Goal: Information Seeking & Learning: Learn about a topic

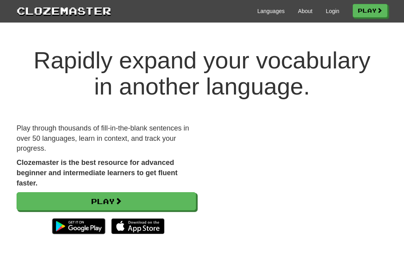
click at [373, 8] on link "Play" at bounding box center [370, 10] width 35 height 13
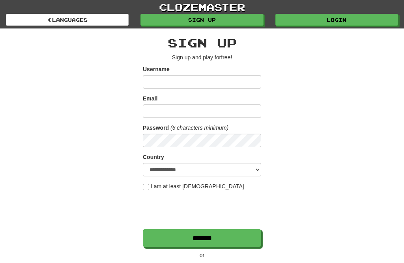
click at [240, 76] on input "Username" at bounding box center [202, 81] width 118 height 13
click at [348, 17] on link "Login" at bounding box center [337, 20] width 123 height 12
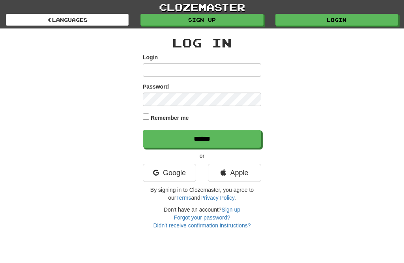
click at [238, 70] on input "Login" at bounding box center [202, 69] width 118 height 13
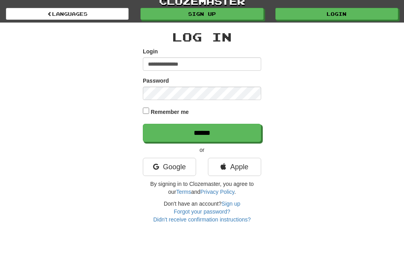
type input "**********"
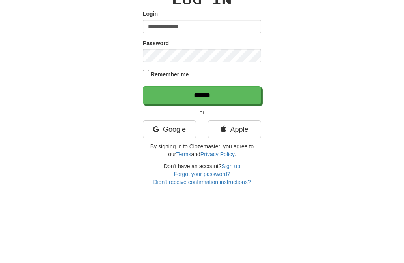
click at [227, 129] on input "******" at bounding box center [202, 138] width 118 height 18
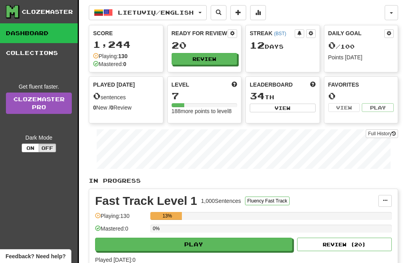
click at [248, 245] on button "Play" at bounding box center [193, 243] width 197 height 13
select select "**"
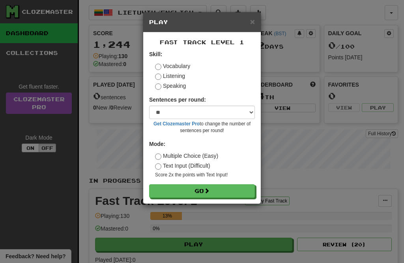
click at [223, 203] on div "Fast Track Level 1 Skill: Vocabulary Listening Speaking Sentences per round: * …" at bounding box center [202, 117] width 118 height 171
click at [222, 191] on button "Go" at bounding box center [202, 190] width 106 height 13
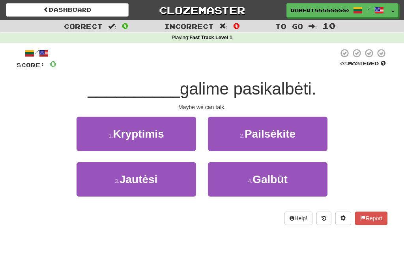
click at [177, 183] on button "3 . Jautėsi" at bounding box center [137, 179] width 120 height 34
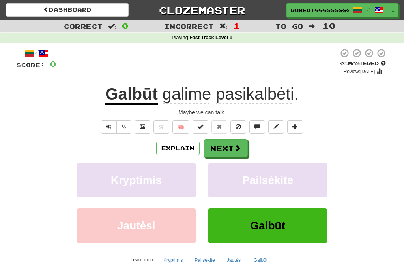
click at [241, 148] on button "Next" at bounding box center [226, 148] width 44 height 18
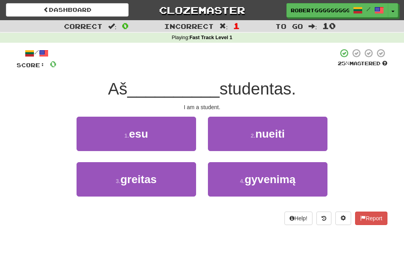
click at [151, 143] on button "1 . esu" at bounding box center [137, 133] width 120 height 34
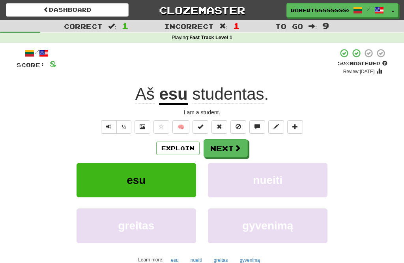
click at [247, 147] on button "Next" at bounding box center [226, 148] width 44 height 18
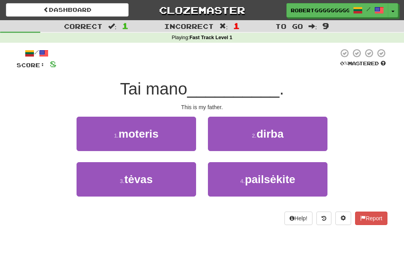
click at [160, 133] on button "1 . moteris" at bounding box center [137, 133] width 120 height 34
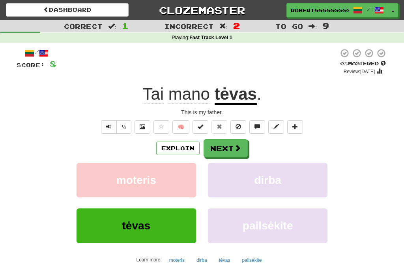
click at [234, 148] on span at bounding box center [237, 147] width 7 height 7
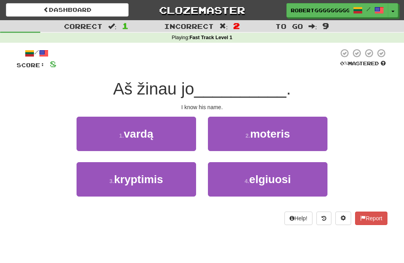
click at [151, 136] on span "vardą" at bounding box center [139, 134] width 30 height 12
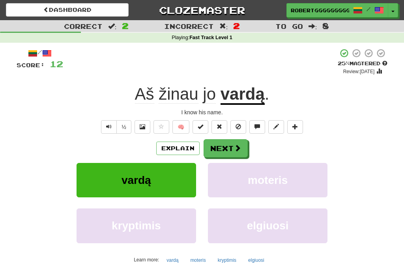
click at [240, 147] on span at bounding box center [237, 147] width 7 height 7
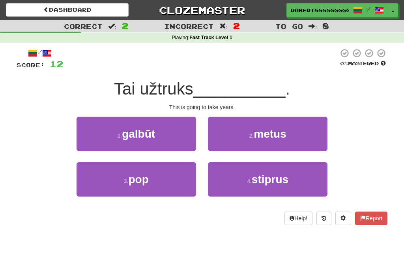
click at [243, 178] on button "4 . stiprus" at bounding box center [268, 179] width 120 height 34
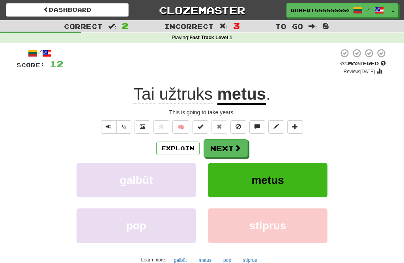
click at [230, 148] on button "Next" at bounding box center [226, 148] width 44 height 18
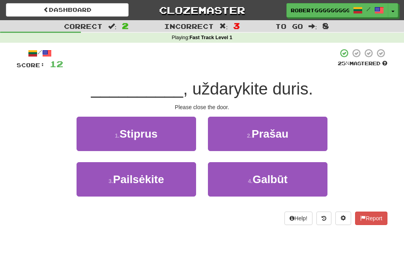
click at [238, 132] on button "2 . Prašau" at bounding box center [268, 133] width 120 height 34
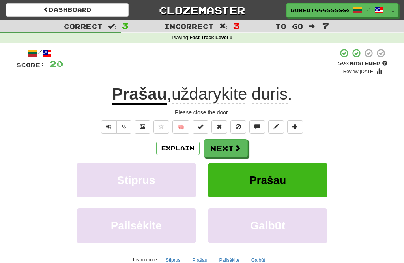
click at [225, 143] on button "Next" at bounding box center [226, 148] width 44 height 18
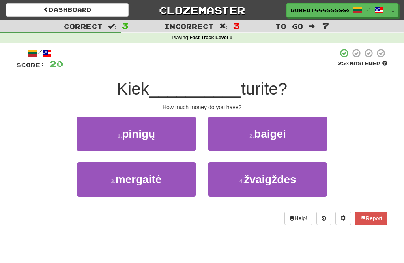
click at [180, 188] on button "3 . mergaitė" at bounding box center [137, 179] width 120 height 34
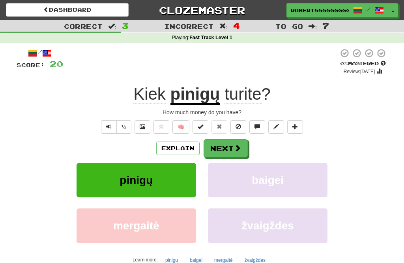
click at [234, 151] on span at bounding box center [237, 147] width 7 height 7
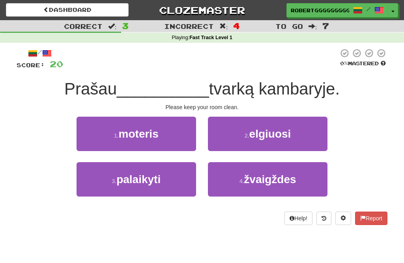
click at [180, 179] on button "3 . palaikyti" at bounding box center [137, 179] width 120 height 34
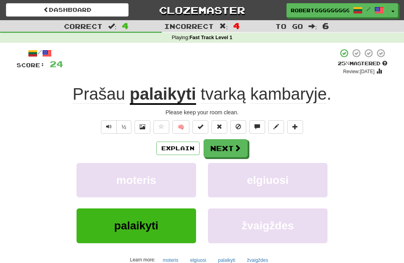
click at [226, 152] on button "Next" at bounding box center [226, 148] width 44 height 18
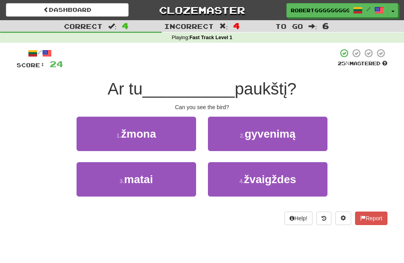
click at [162, 177] on button "3 . matai" at bounding box center [137, 179] width 120 height 34
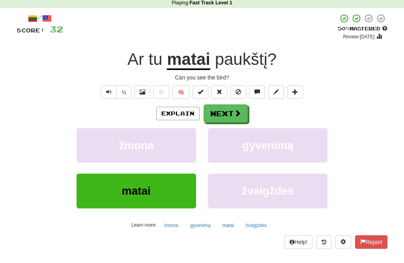
scroll to position [36, 0]
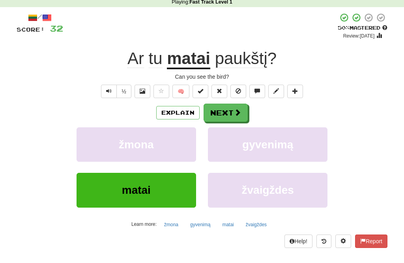
click at [325, 244] on button at bounding box center [324, 240] width 15 height 13
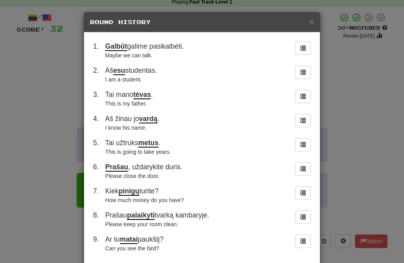
click at [310, 24] on span "×" at bounding box center [312, 21] width 5 height 9
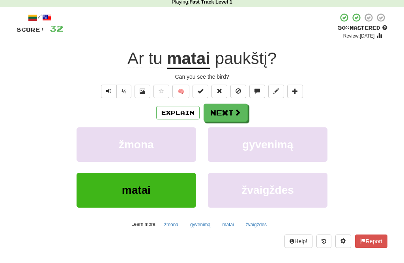
click at [233, 105] on button "Next" at bounding box center [226, 112] width 44 height 18
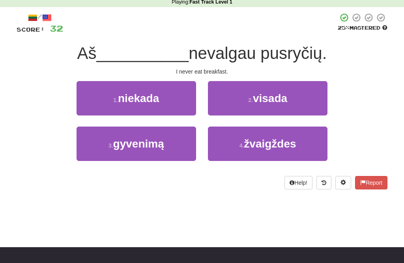
click at [174, 103] on button "1 . niekada" at bounding box center [137, 98] width 120 height 34
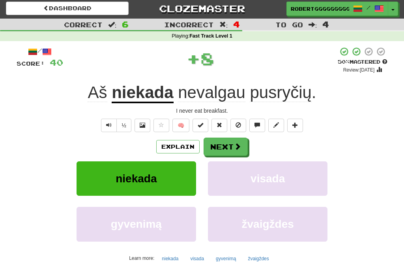
scroll to position [0, 0]
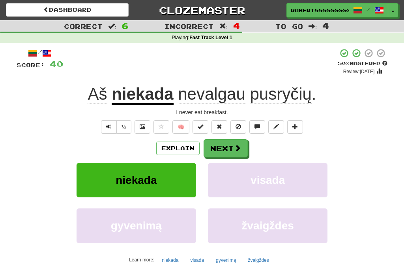
click at [227, 145] on button "Next" at bounding box center [226, 148] width 44 height 18
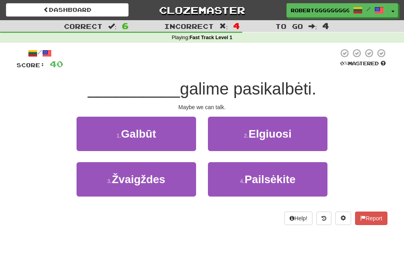
click at [145, 120] on button "1 . Galbūt" at bounding box center [137, 133] width 120 height 34
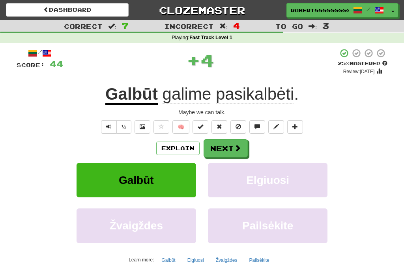
click at [233, 148] on button "Next" at bounding box center [226, 148] width 44 height 18
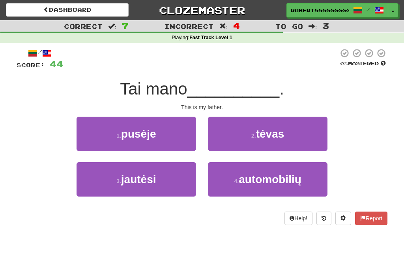
click at [263, 132] on span "tėvas" at bounding box center [270, 134] width 28 height 12
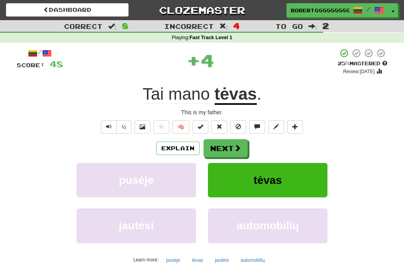
click at [228, 156] on button "Next" at bounding box center [226, 148] width 44 height 18
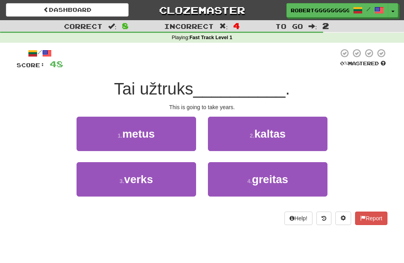
click at [164, 141] on button "1 . metus" at bounding box center [137, 133] width 120 height 34
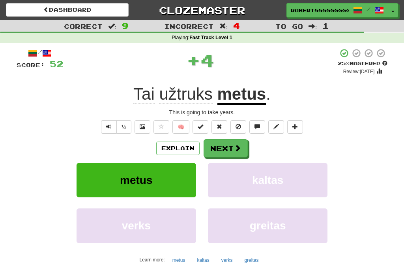
click at [220, 146] on button "Next" at bounding box center [226, 148] width 44 height 18
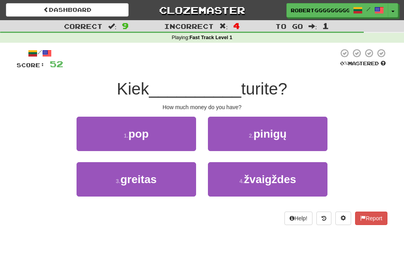
click at [245, 136] on button "2 . pinigų" at bounding box center [268, 133] width 120 height 34
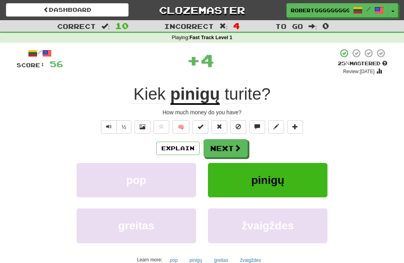
click at [231, 145] on button "Next" at bounding box center [226, 148] width 44 height 18
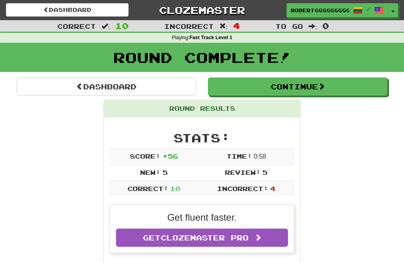
click at [282, 85] on button "Continue" at bounding box center [298, 86] width 180 height 18
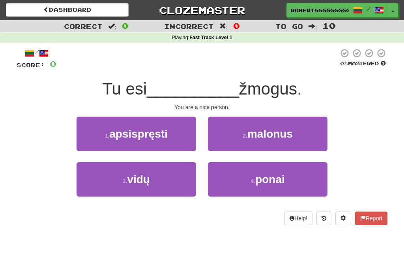
click at [191, 122] on button "1 . apsispręsti" at bounding box center [137, 133] width 120 height 34
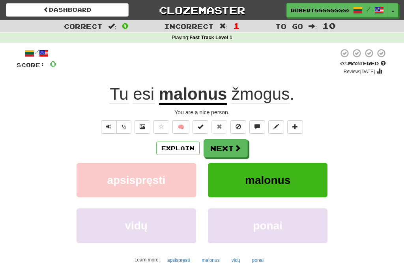
click at [236, 141] on button "Next" at bounding box center [226, 148] width 44 height 18
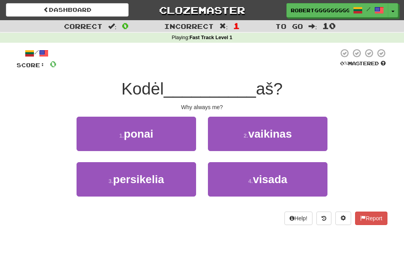
click at [240, 137] on button "2 . vaikinas" at bounding box center [268, 133] width 120 height 34
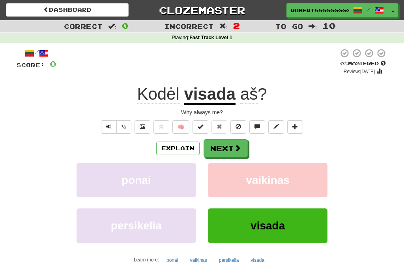
click at [234, 137] on div "/ Score: 0 0 % Mastered Review: 2025-08-20 Kodėl visada aš ? Why always me? ½ 🧠…" at bounding box center [202, 165] width 371 height 235
click at [246, 144] on button "Next" at bounding box center [226, 148] width 44 height 18
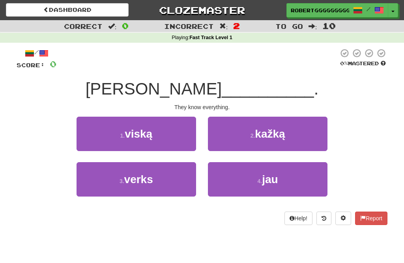
click at [288, 129] on button "2 . kažką" at bounding box center [268, 133] width 120 height 34
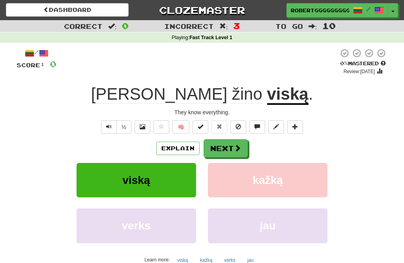
click at [240, 143] on button "Next" at bounding box center [226, 148] width 44 height 18
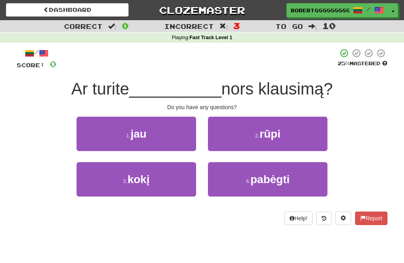
click at [171, 185] on button "3 . kokį" at bounding box center [137, 179] width 120 height 34
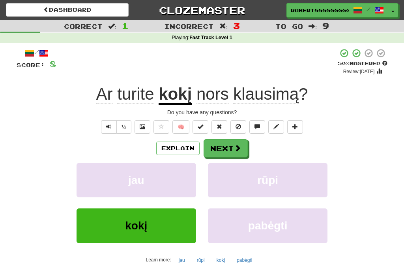
click at [240, 147] on span at bounding box center [237, 147] width 7 height 7
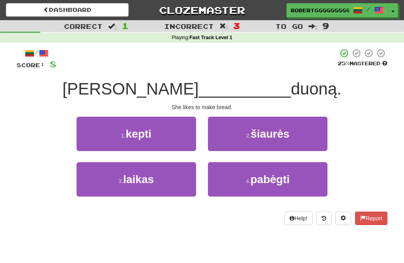
click at [244, 173] on button "4 . pabėgti" at bounding box center [268, 179] width 120 height 34
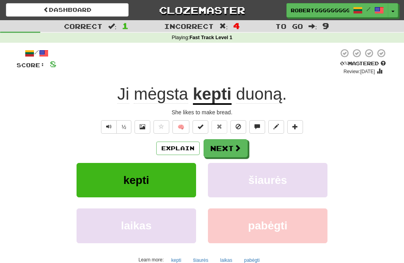
click at [231, 146] on button "Next" at bounding box center [226, 148] width 44 height 18
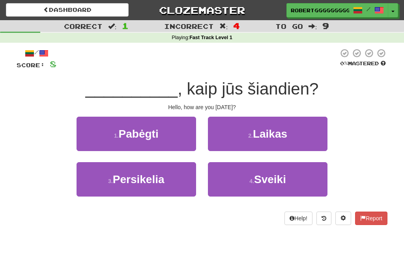
click at [261, 182] on span "Sveiki" at bounding box center [270, 179] width 32 height 12
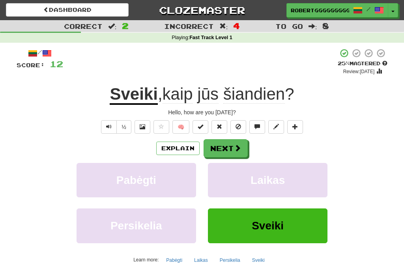
click at [232, 151] on button "Next" at bounding box center [226, 148] width 44 height 18
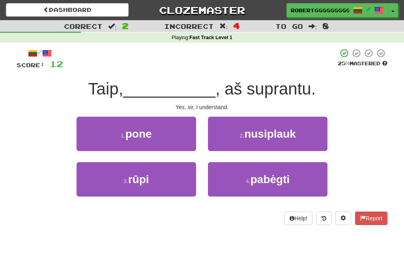
click at [140, 184] on span "rūpi" at bounding box center [138, 179] width 21 height 12
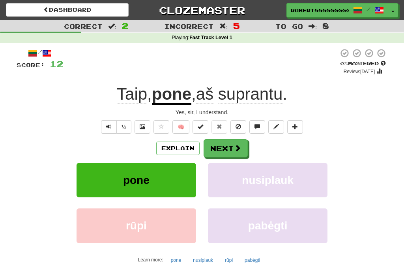
click at [234, 139] on button "Next" at bounding box center [226, 148] width 44 height 18
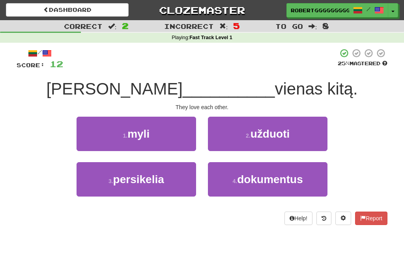
click at [158, 148] on button "1 . myli" at bounding box center [137, 133] width 120 height 34
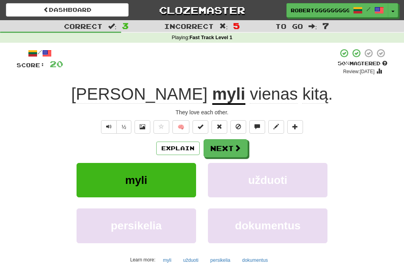
click at [220, 148] on button "Next" at bounding box center [226, 148] width 44 height 18
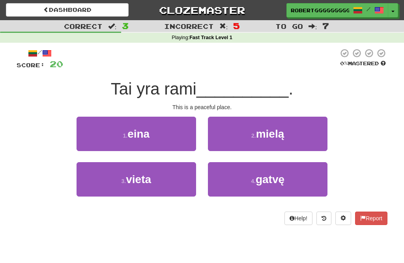
click at [163, 185] on button "3 . vieta" at bounding box center [137, 179] width 120 height 34
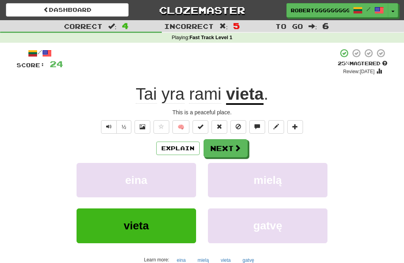
click at [242, 147] on button "Next" at bounding box center [226, 148] width 44 height 18
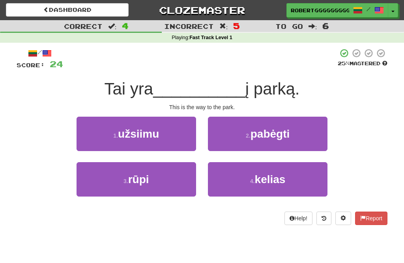
click at [156, 129] on span "užsiimu" at bounding box center [138, 134] width 41 height 12
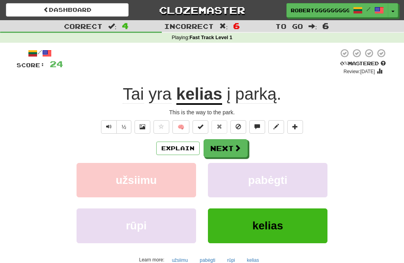
click at [241, 148] on span at bounding box center [237, 147] width 7 height 7
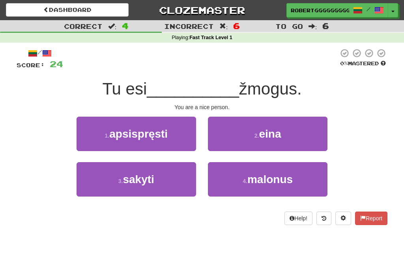
click at [261, 182] on span "malonus" at bounding box center [270, 179] width 45 height 12
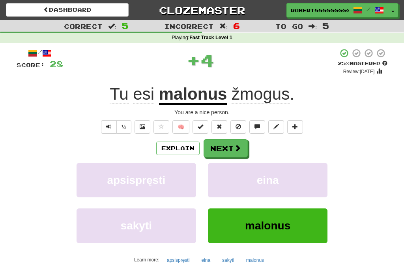
click at [230, 146] on button "Next" at bounding box center [226, 148] width 44 height 18
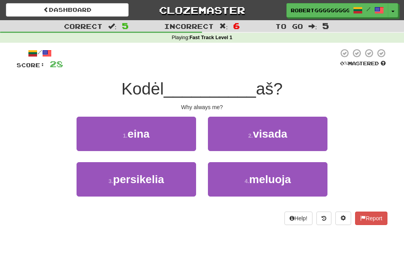
click at [268, 141] on button "2 . visada" at bounding box center [268, 133] width 120 height 34
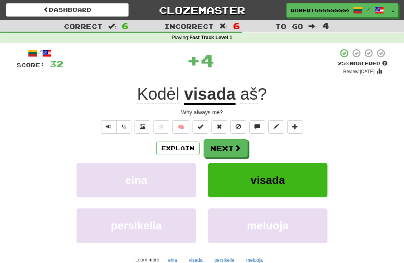
click at [233, 150] on button "Next" at bounding box center [226, 148] width 44 height 18
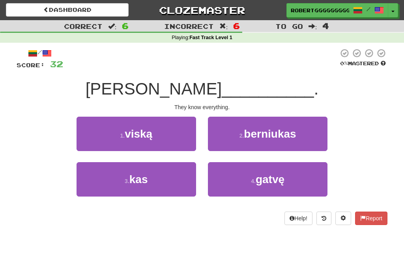
click at [161, 133] on button "1 . viską" at bounding box center [137, 133] width 120 height 34
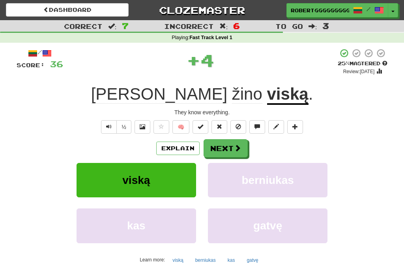
click at [221, 157] on button "Next" at bounding box center [226, 148] width 44 height 18
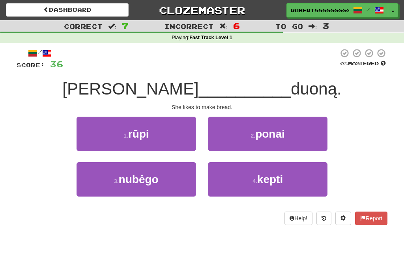
click at [291, 144] on button "2 . ponai" at bounding box center [268, 133] width 120 height 34
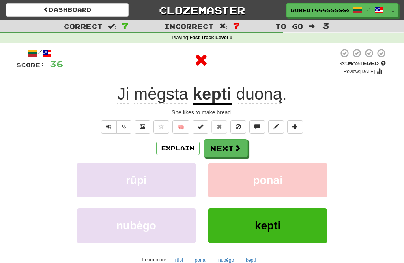
click at [233, 150] on button "Next" at bounding box center [226, 148] width 44 height 18
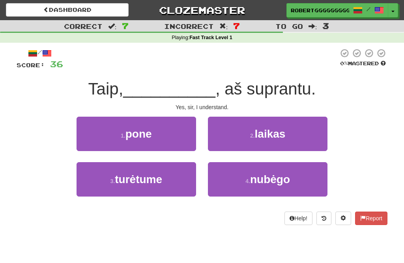
click at [187, 112] on div "/ Score: 36 0 % Mastered Taip, __________ , aš suprantu. Yes, sir, I understand…" at bounding box center [202, 136] width 371 height 176
click at [154, 137] on button "1 . pone" at bounding box center [137, 133] width 120 height 34
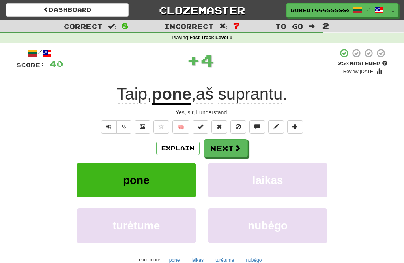
click at [217, 154] on button "Next" at bounding box center [226, 148] width 44 height 18
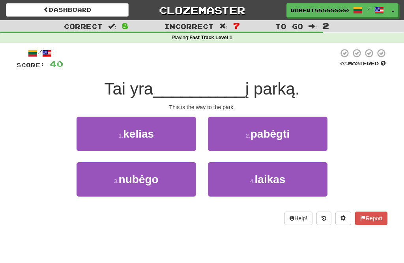
click at [150, 128] on span "kelias" at bounding box center [138, 134] width 31 height 12
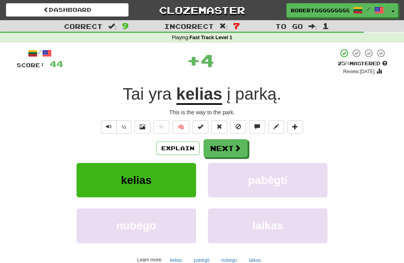
click at [228, 150] on button "Next" at bounding box center [226, 148] width 44 height 18
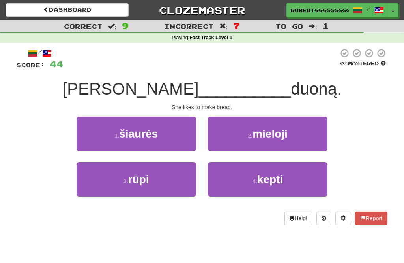
click at [263, 180] on span "kepti" at bounding box center [270, 179] width 26 height 12
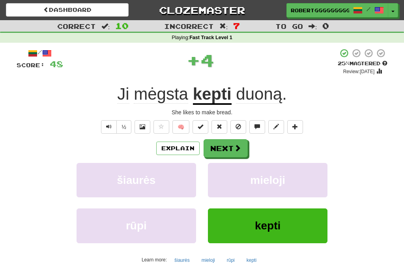
click at [233, 148] on button "Next" at bounding box center [226, 148] width 44 height 18
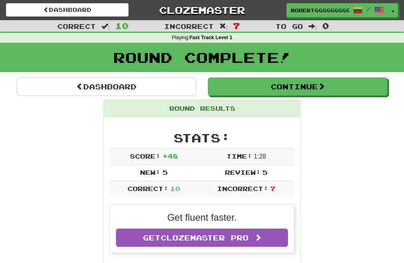
click at [64, 94] on link "Dashboard" at bounding box center [107, 86] width 180 height 18
